Goal: Transaction & Acquisition: Purchase product/service

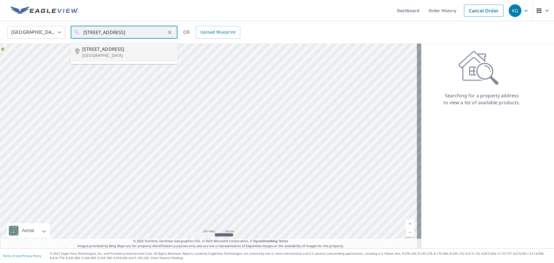
click at [133, 48] on span "[STREET_ADDRESS]" at bounding box center [127, 49] width 91 height 7
type input "[STREET_ADDRESS][PERSON_NAME]"
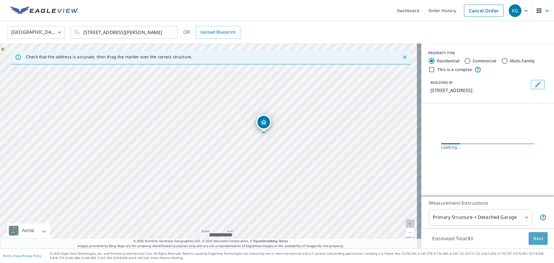
click at [538, 234] on button "Next" at bounding box center [538, 238] width 19 height 13
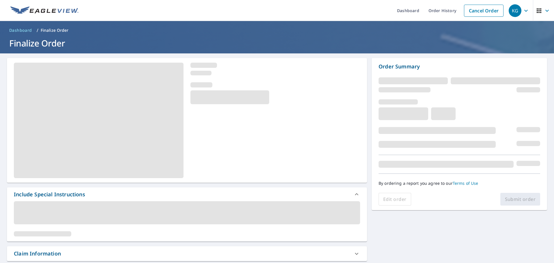
scroll to position [29, 0]
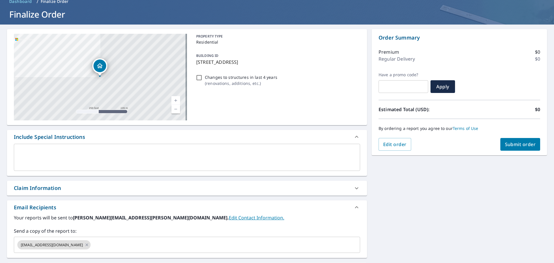
click at [66, 189] on div "Claim Information" at bounding box center [182, 188] width 336 height 8
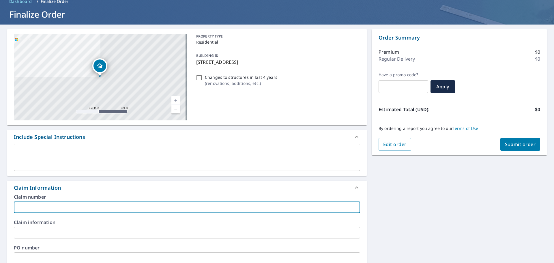
click at [74, 206] on input "text" at bounding box center [187, 208] width 346 height 12
type input "[PERSON_NAME] b-[PERSON_NAME]"
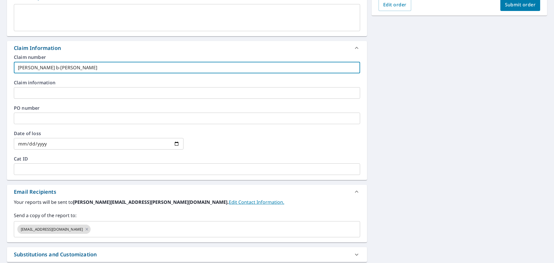
scroll to position [202, 0]
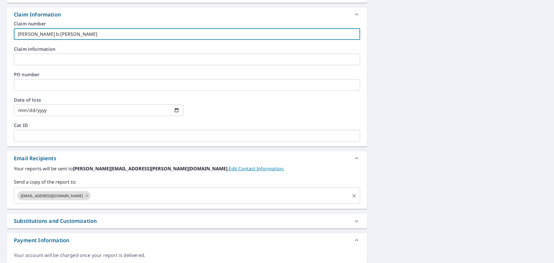
click at [94, 197] on input "text" at bounding box center [221, 195] width 258 height 11
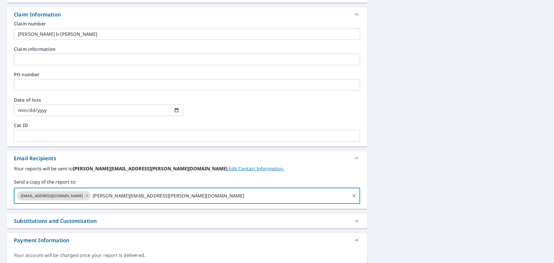
type input "[PERSON_NAME][EMAIL_ADDRESS][PERSON_NAME][DOMAIN_NAME]"
click at [436, 128] on div "[STREET_ADDRESS][PERSON_NAME] Aerial Road A standard road map Aerial A detailed…" at bounding box center [277, 59] width 554 height 417
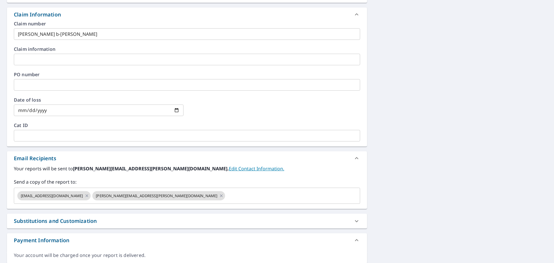
scroll to position [87, 0]
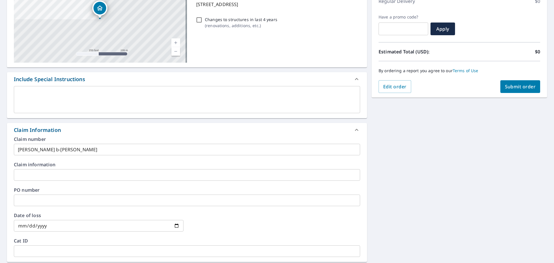
click at [505, 90] on span "Submit order" at bounding box center [520, 86] width 31 height 6
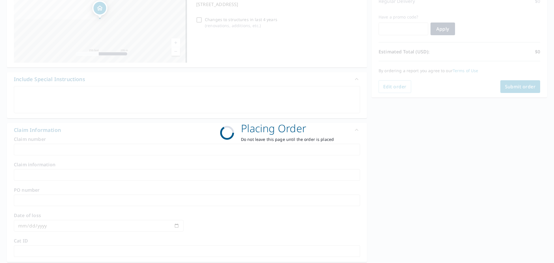
scroll to position [77, 0]
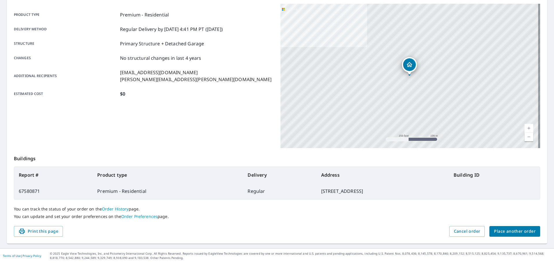
drag, startPoint x: 510, startPoint y: 240, endPoint x: 509, endPoint y: 234, distance: 5.2
click at [510, 240] on div "Order details Product type Premium - Residential Delivery method Regular Delive…" at bounding box center [277, 112] width 540 height 262
click at [508, 232] on span "Place another order" at bounding box center [515, 231] width 42 height 7
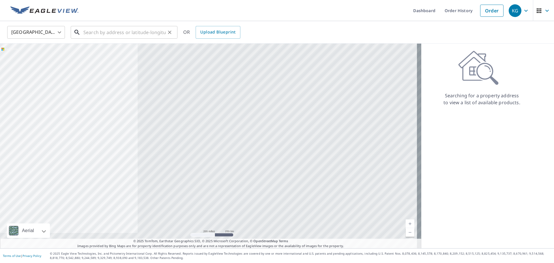
click at [147, 30] on input "text" at bounding box center [124, 32] width 82 height 16
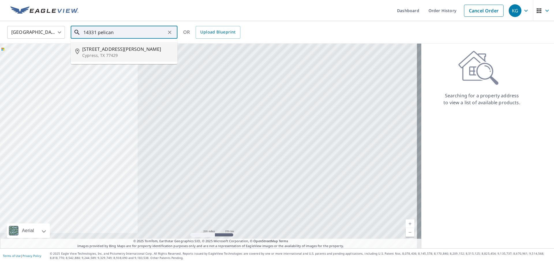
click at [138, 51] on span "[STREET_ADDRESS][PERSON_NAME]" at bounding box center [127, 49] width 91 height 7
type input "[STREET_ADDRESS][PERSON_NAME][PERSON_NAME]"
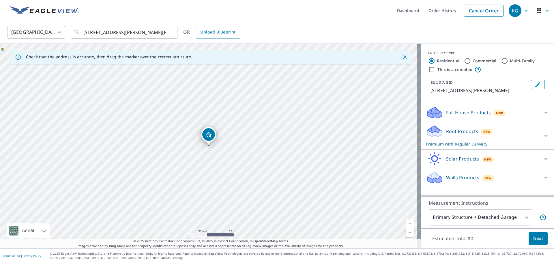
click at [534, 237] on span "Next" at bounding box center [539, 238] width 10 height 7
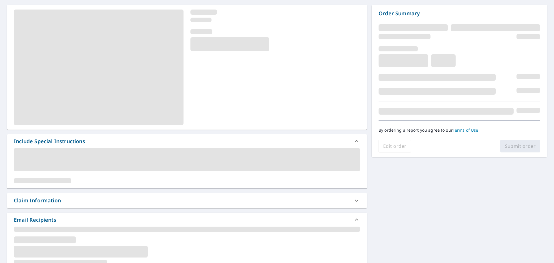
scroll to position [87, 0]
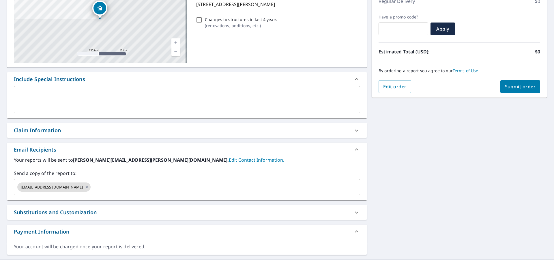
click at [66, 130] on div "Claim Information" at bounding box center [182, 130] width 336 height 8
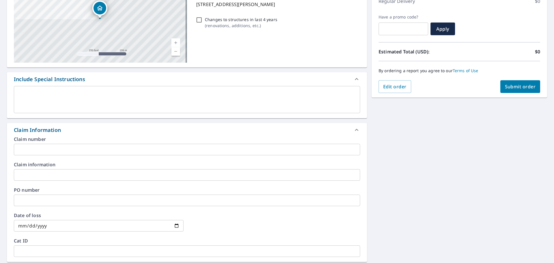
click at [68, 147] on input "text" at bounding box center [187, 150] width 346 height 12
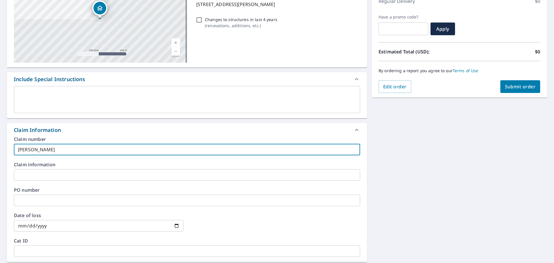
type input "[PERSON_NAME]-vs"
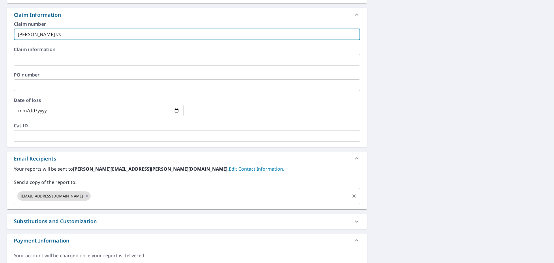
scroll to position [202, 0]
click at [97, 201] on input "text" at bounding box center [221, 195] width 258 height 11
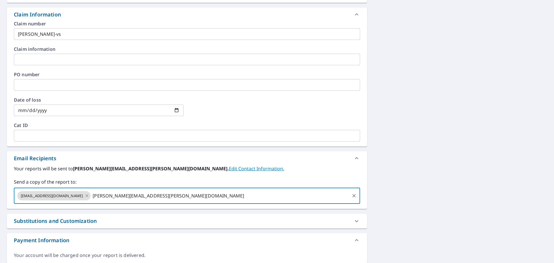
type input "[PERSON_NAME][EMAIL_ADDRESS][PERSON_NAME][DOMAIN_NAME]"
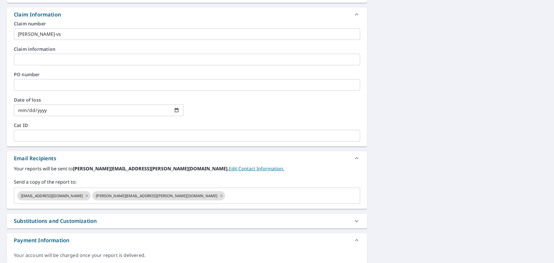
click at [455, 126] on div "[STREET_ADDRESS][PERSON_NAME] Aerial Road A standard road map Aerial A detailed…" at bounding box center [277, 59] width 554 height 417
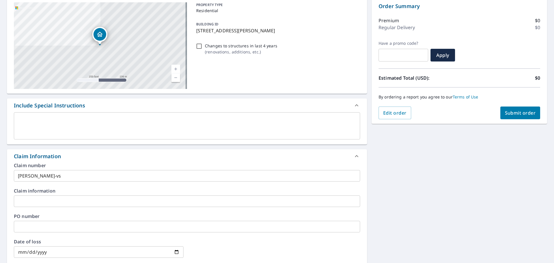
scroll to position [58, 0]
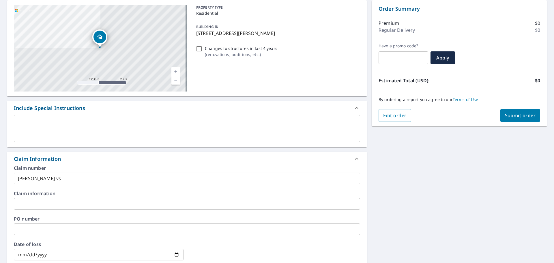
click at [519, 115] on span "Submit order" at bounding box center [520, 115] width 31 height 6
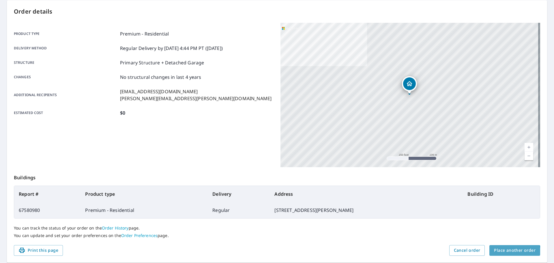
drag, startPoint x: 508, startPoint y: 253, endPoint x: 489, endPoint y: 251, distance: 19.1
click at [507, 253] on span "Place another order" at bounding box center [515, 250] width 42 height 7
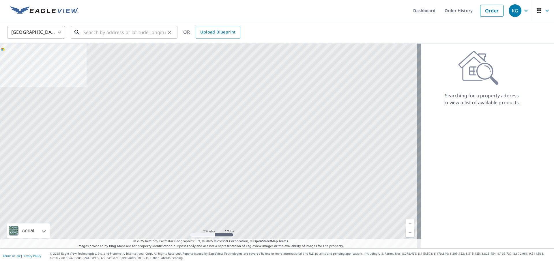
click at [118, 35] on input "text" at bounding box center [124, 32] width 82 height 16
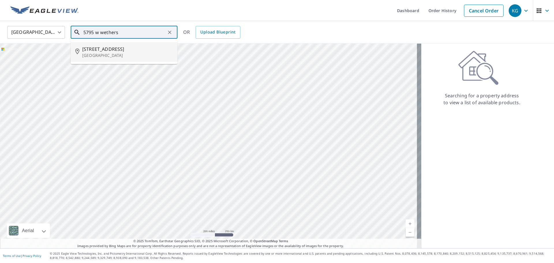
click at [109, 56] on p "[GEOGRAPHIC_DATA]" at bounding box center [127, 56] width 91 height 6
type input "[STREET_ADDRESS][PERSON_NAME]"
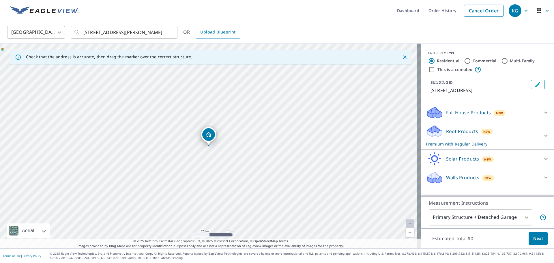
click at [534, 238] on span "Next" at bounding box center [539, 238] width 10 height 7
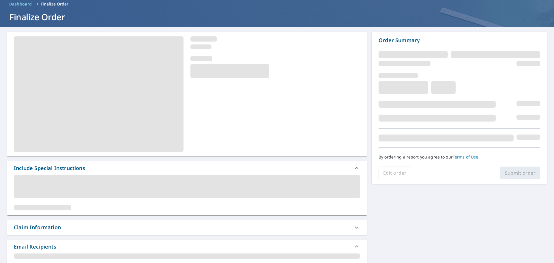
scroll to position [58, 0]
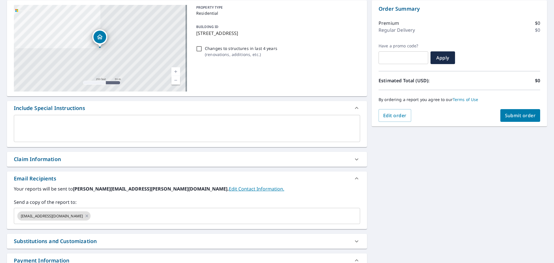
click at [59, 157] on div "Claim Information" at bounding box center [37, 159] width 47 height 8
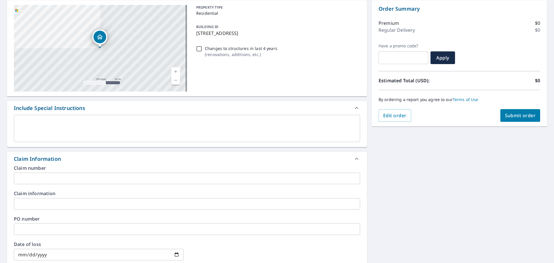
click at [74, 174] on input "text" at bounding box center [187, 179] width 346 height 12
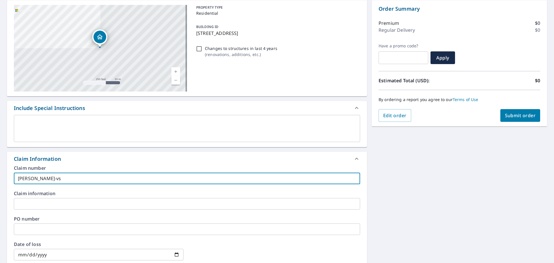
scroll to position [144, 0]
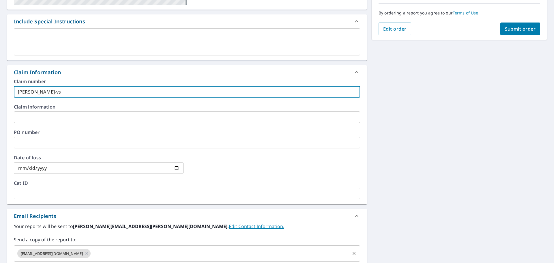
type input "[PERSON_NAME]-vs"
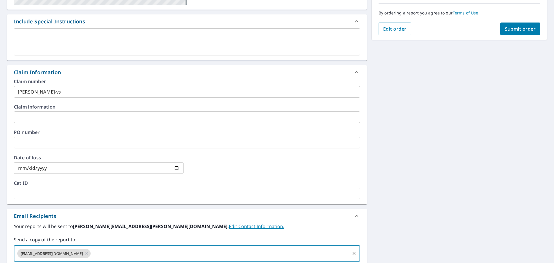
drag, startPoint x: 91, startPoint y: 255, endPoint x: 95, endPoint y: 261, distance: 7.5
click at [92, 255] on input "text" at bounding box center [221, 253] width 258 height 11
type input "[PERSON_NAME][EMAIL_ADDRESS][PERSON_NAME][DOMAIN_NAME]"
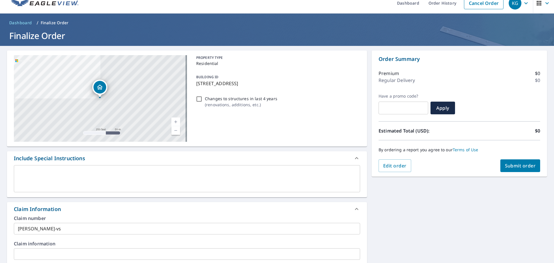
scroll to position [0, 0]
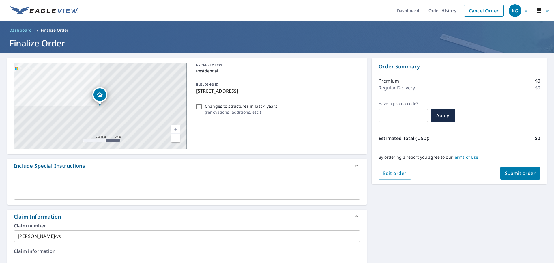
click at [510, 166] on div "By ordering a report you agree to our Terms of Use" at bounding box center [460, 157] width 162 height 19
click at [507, 174] on span "Submit order" at bounding box center [520, 173] width 31 height 6
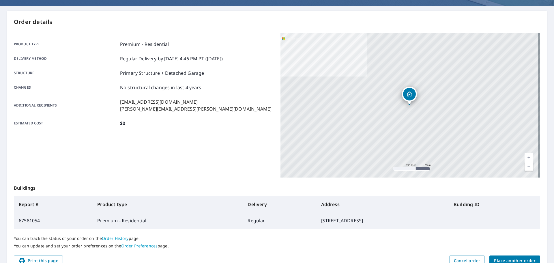
scroll to position [77, 0]
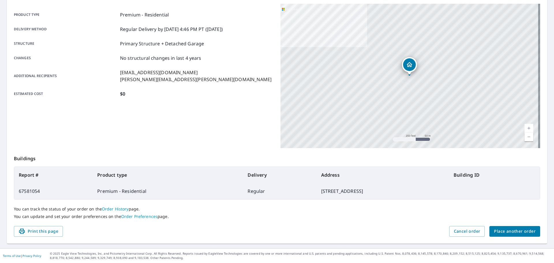
click at [506, 236] on button "Place another order" at bounding box center [515, 231] width 51 height 11
